Goal: Navigation & Orientation: Find specific page/section

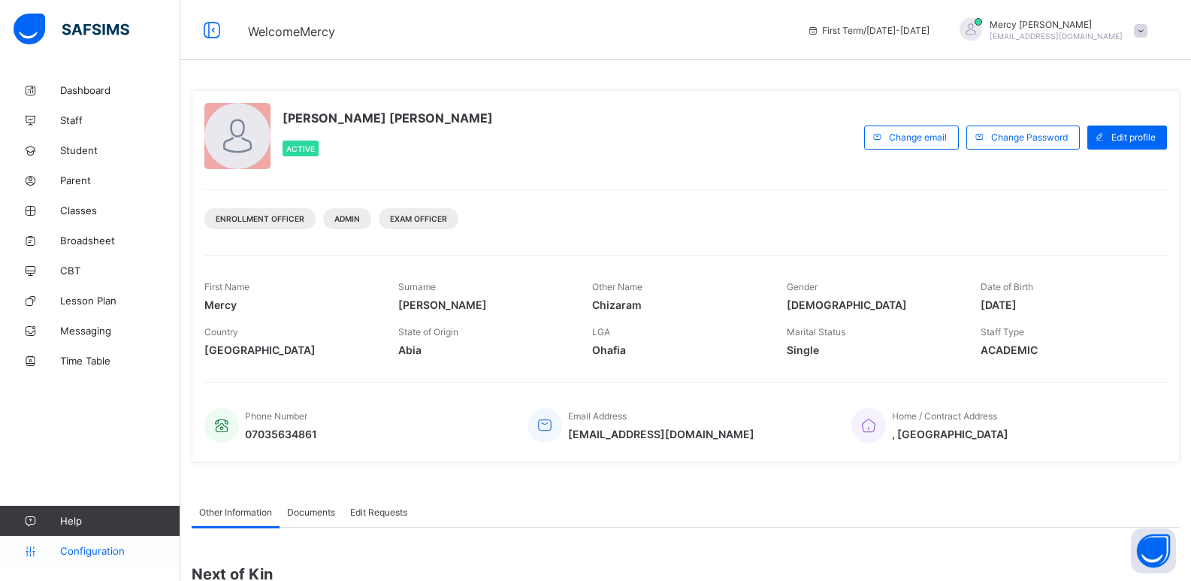
click at [105, 549] on span "Configuration" at bounding box center [119, 551] width 119 height 12
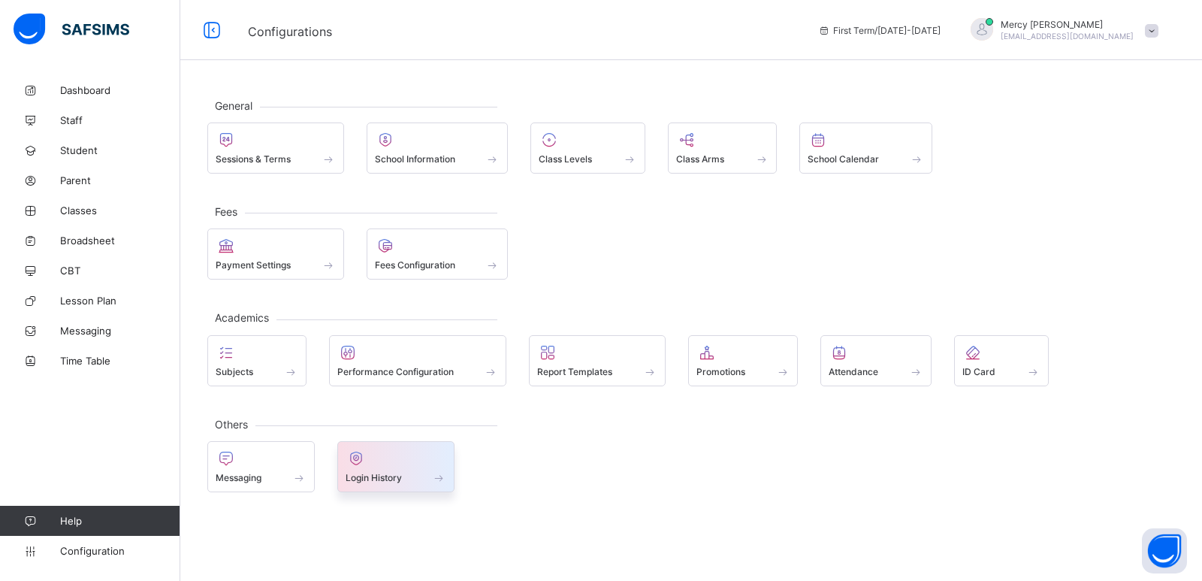
click at [380, 449] on div at bounding box center [396, 458] width 101 height 18
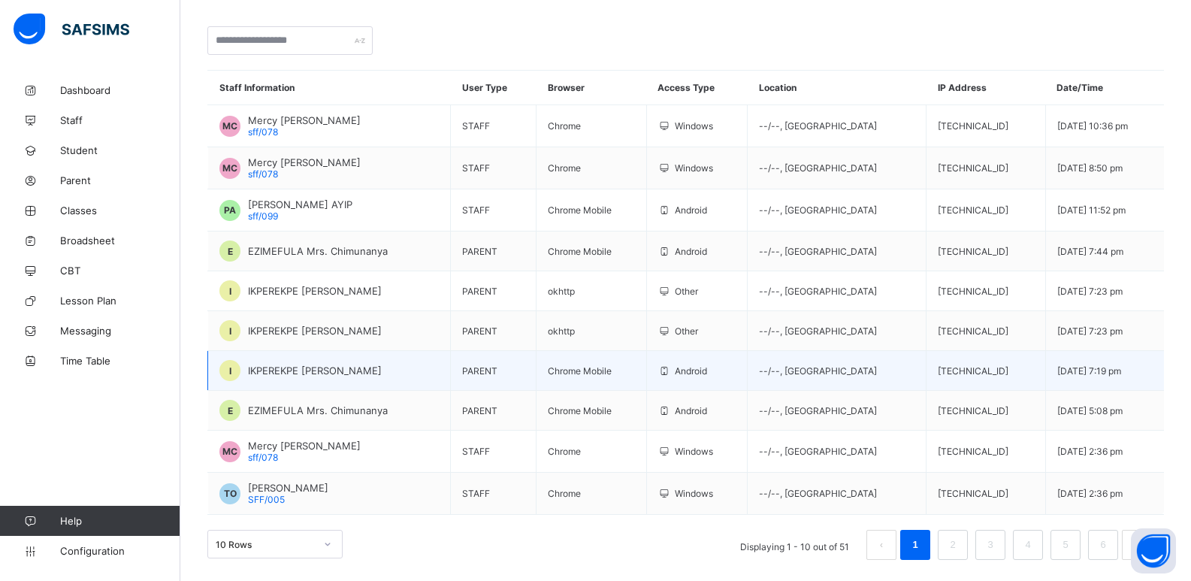
scroll to position [122, 0]
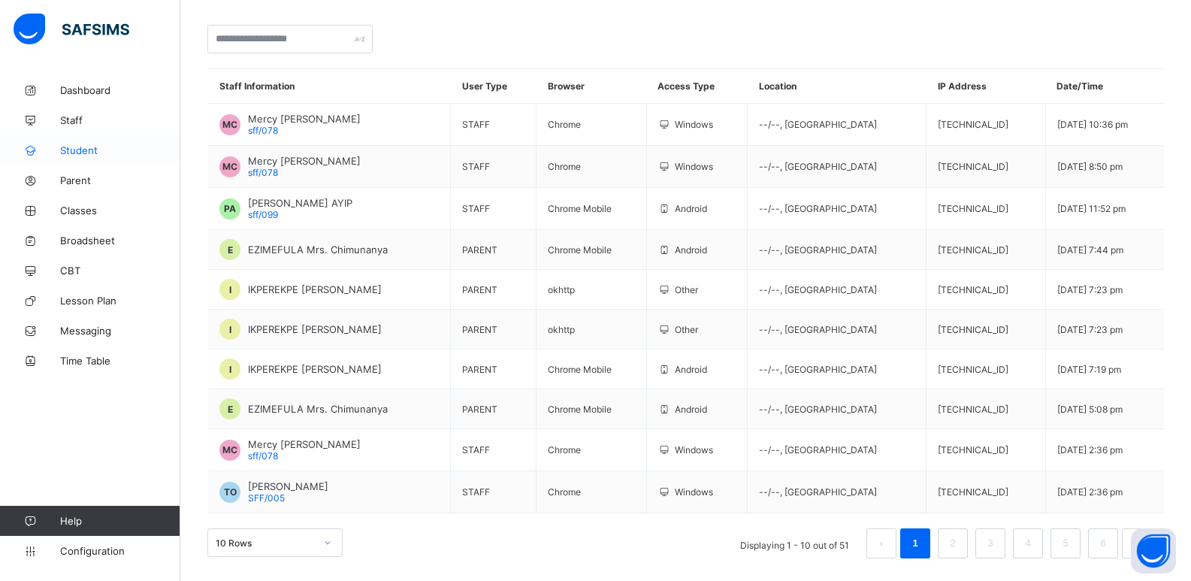
click at [84, 155] on span "Student" at bounding box center [120, 150] width 120 height 12
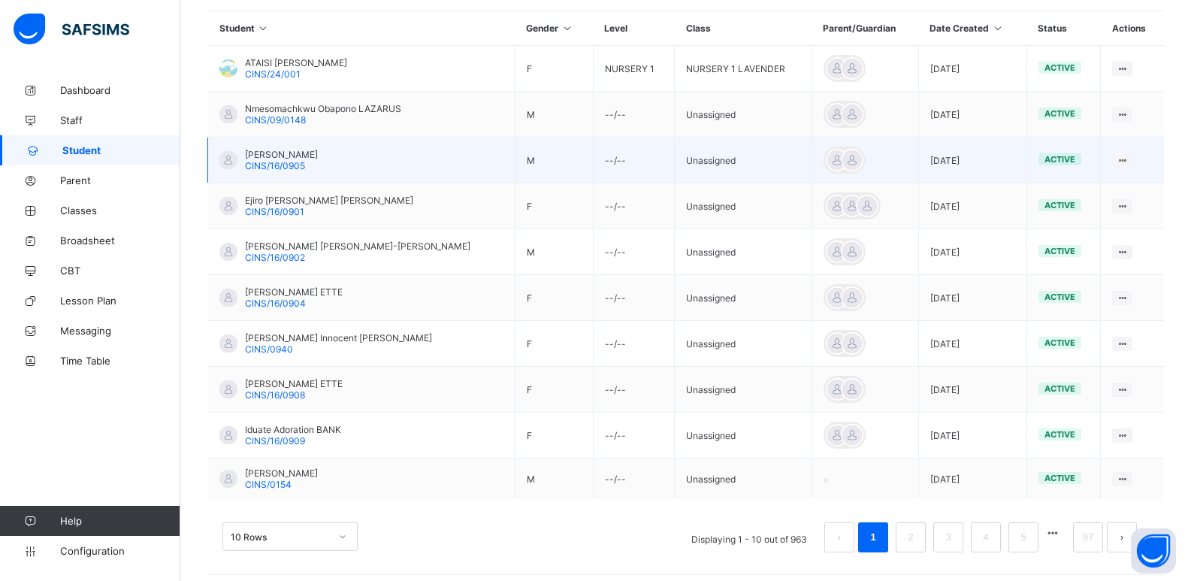
scroll to position [371, 0]
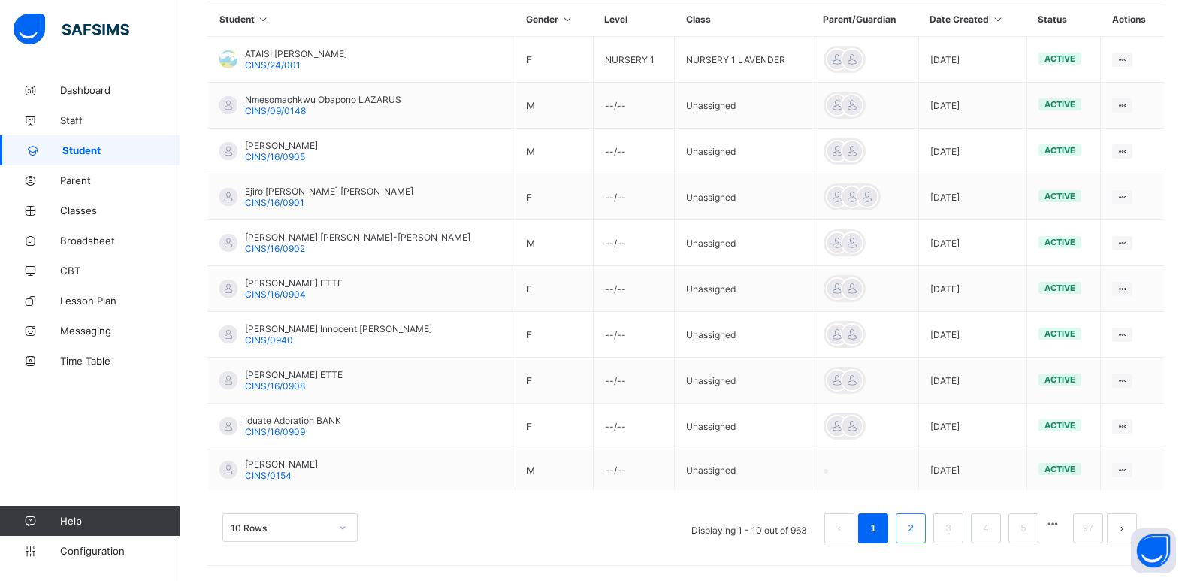
click at [917, 533] on link "2" at bounding box center [910, 528] width 14 height 20
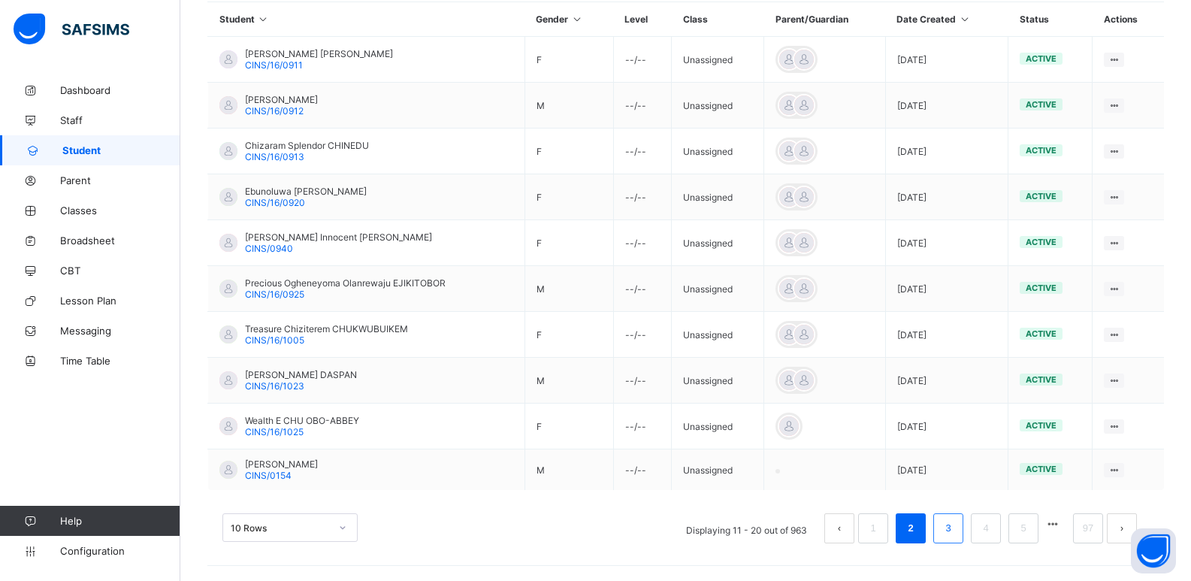
click at [950, 536] on li "3" at bounding box center [948, 528] width 30 height 30
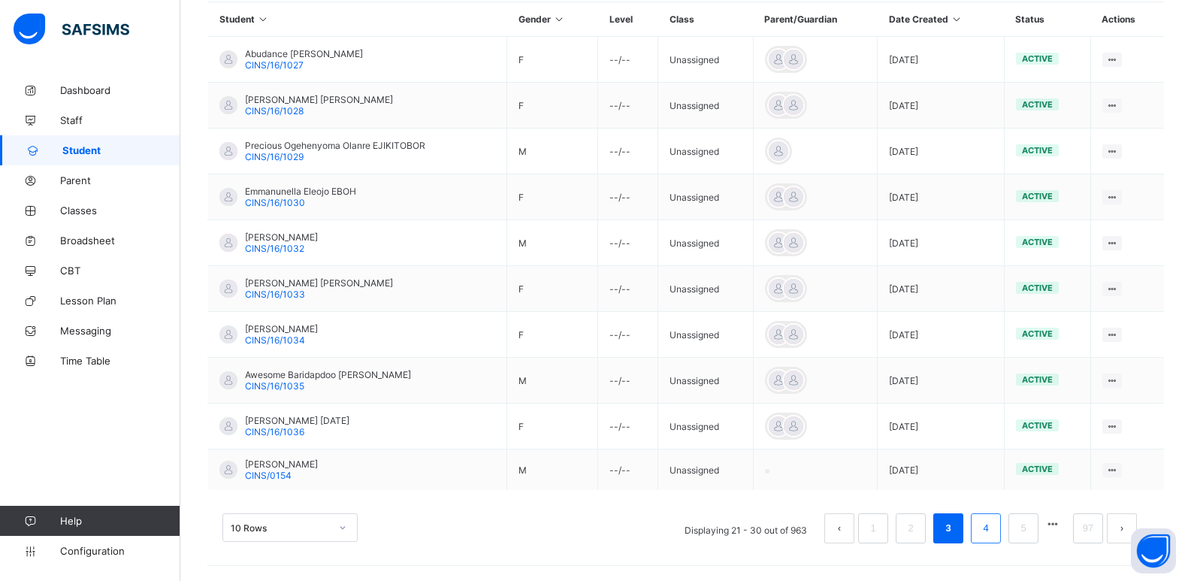
click at [986, 536] on li "4" at bounding box center [985, 528] width 30 height 30
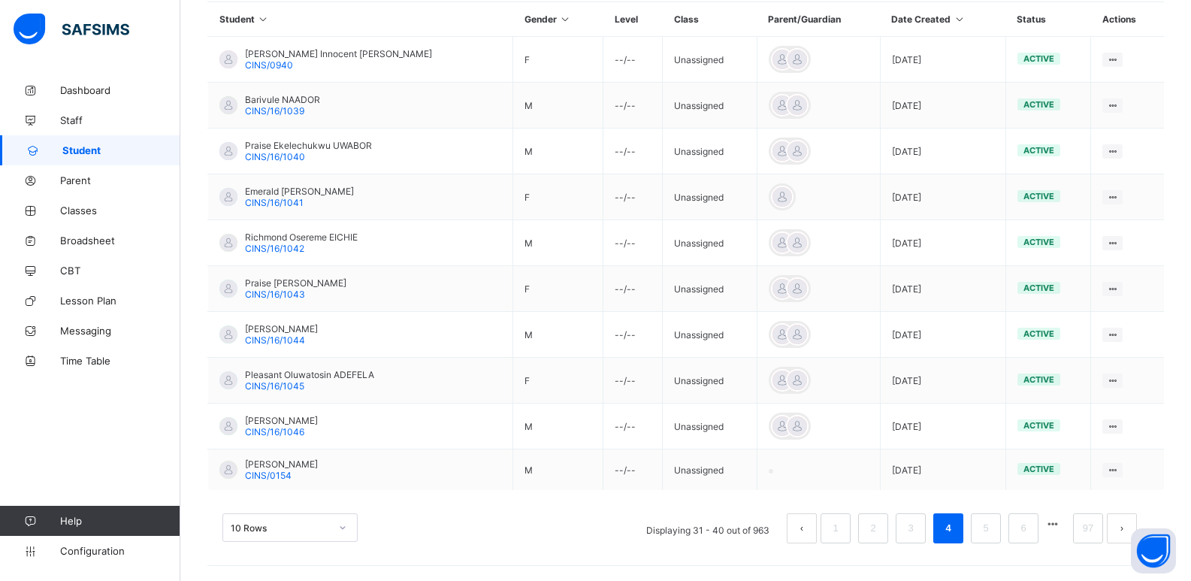
click at [1127, 534] on button "next page" at bounding box center [1121, 528] width 30 height 30
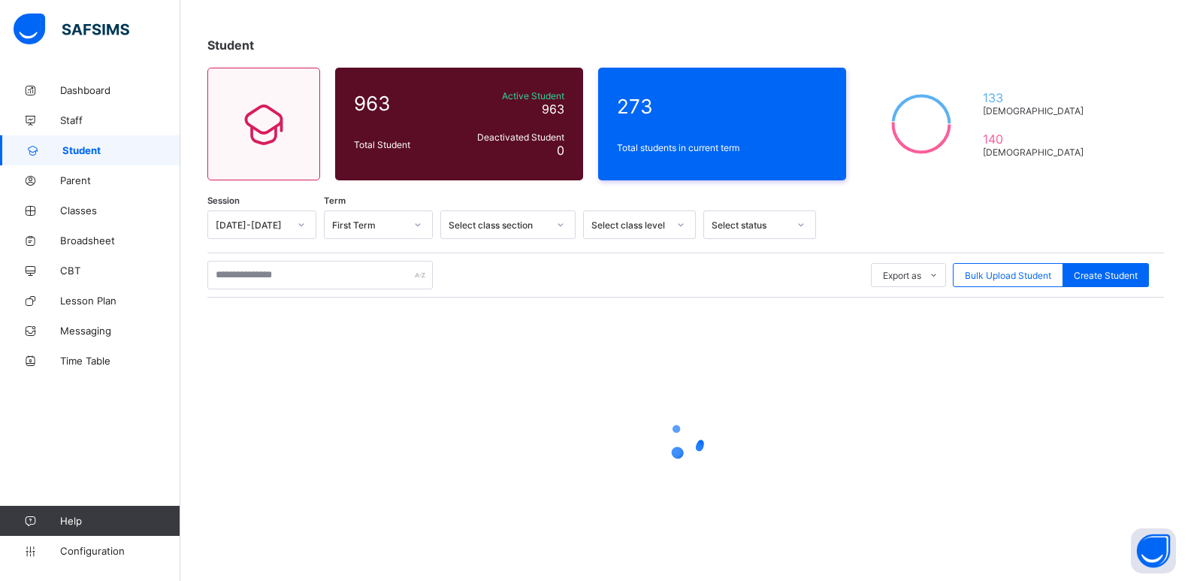
scroll to position [85, 0]
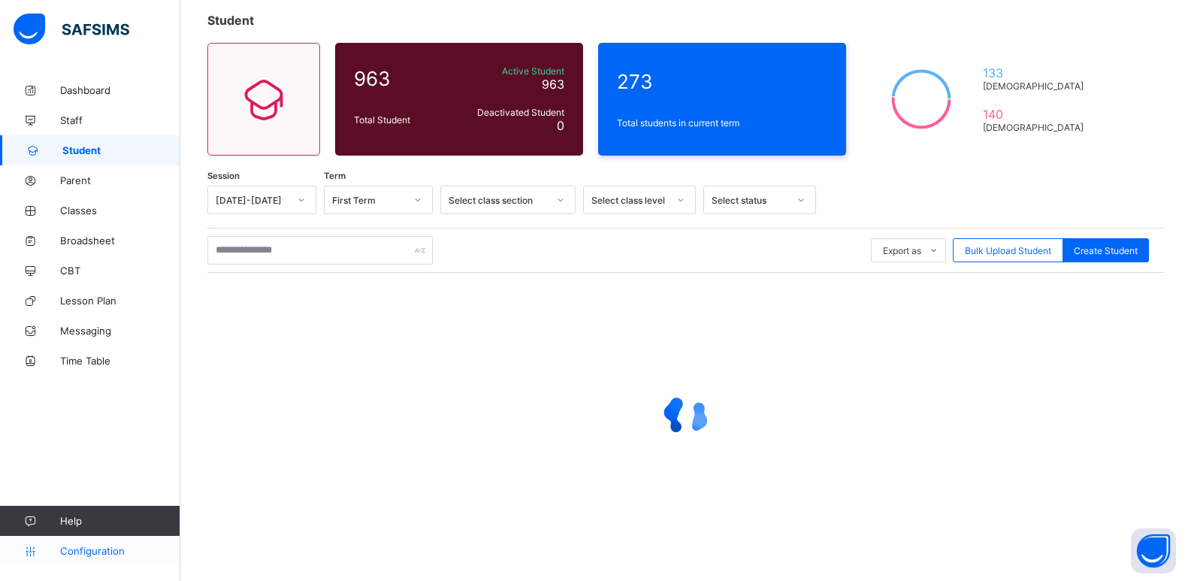
click at [92, 560] on link "Configuration" at bounding box center [90, 551] width 180 height 30
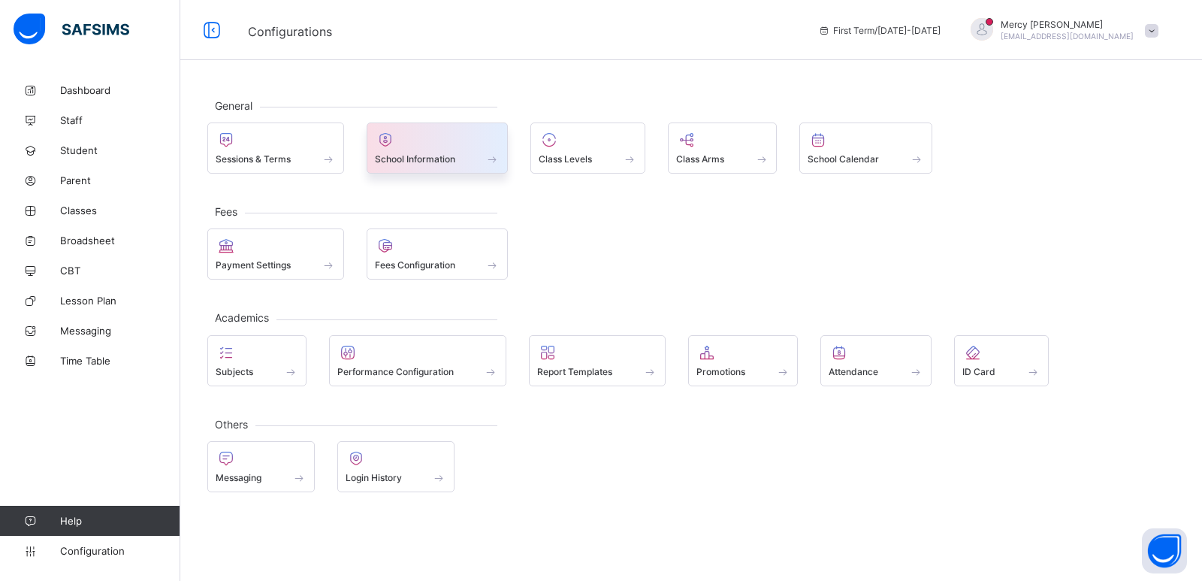
click at [430, 155] on span "School Information" at bounding box center [415, 158] width 80 height 11
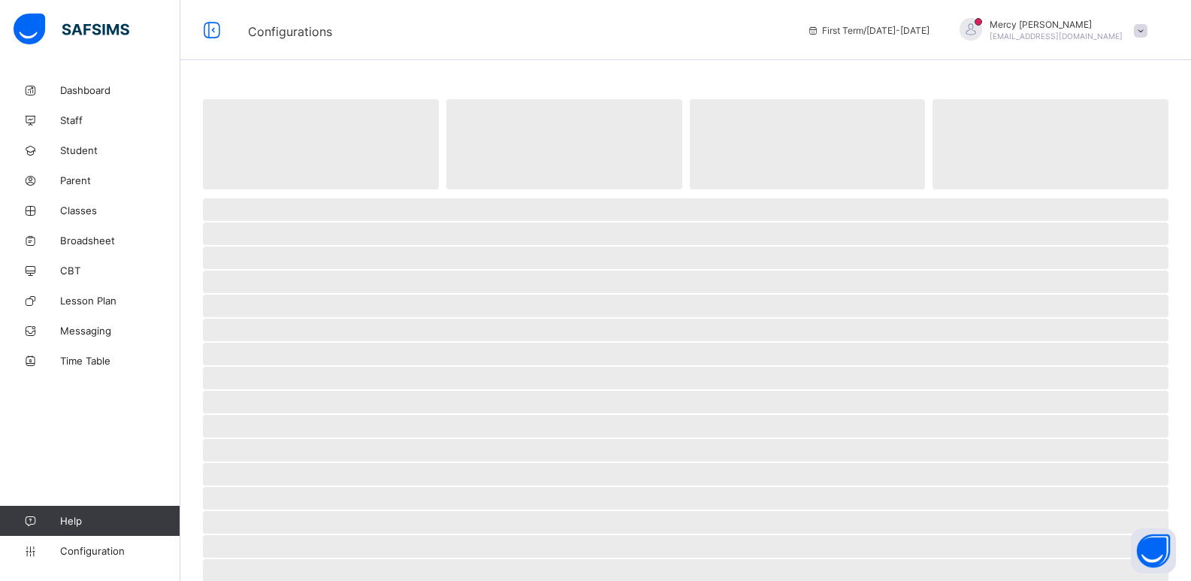
click at [719, 299] on span "‌" at bounding box center [685, 305] width 965 height 23
